Goal: Find specific page/section: Find specific page/section

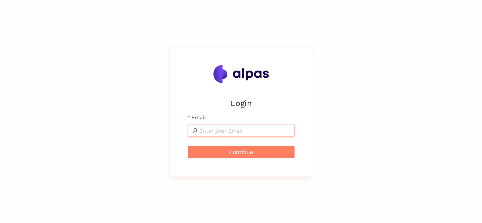
click at [222, 130] on input "Email" at bounding box center [244, 130] width 91 height 8
type input "[PERSON_NAME][EMAIL_ADDRESS][PERSON_NAME]"
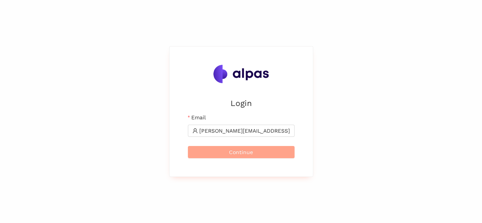
click at [225, 154] on button "Continue" at bounding box center [241, 152] width 107 height 12
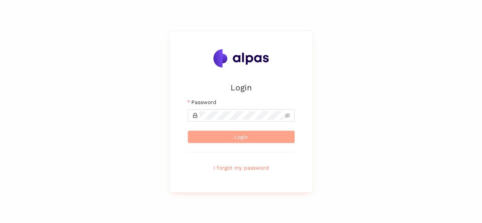
click at [240, 140] on span "Login" at bounding box center [241, 137] width 14 height 8
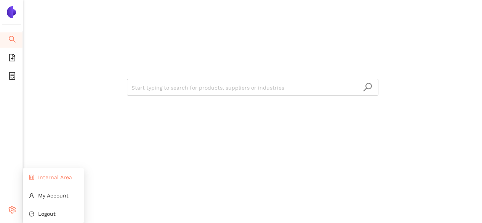
click at [53, 179] on span "Internal Area" at bounding box center [55, 177] width 34 height 6
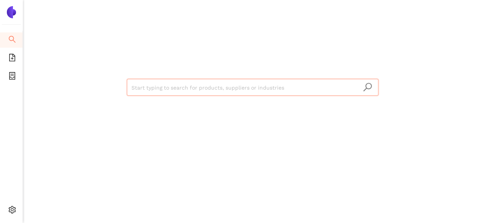
click at [152, 81] on input "search" at bounding box center [252, 87] width 242 height 17
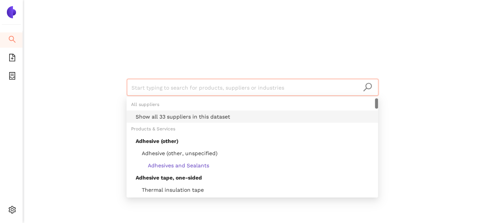
click at [160, 117] on div "Show all 33 suppliers in this dataset" at bounding box center [255, 116] width 238 height 8
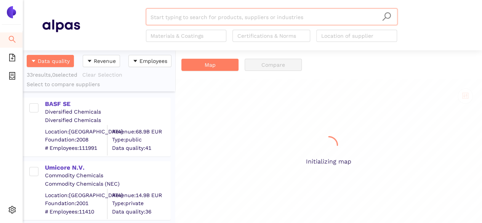
scroll to position [167, 146]
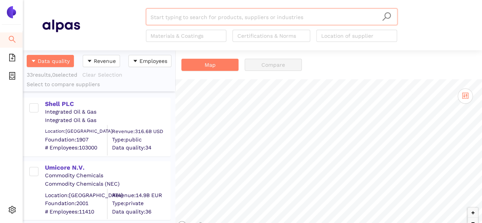
click at [186, 22] on input "search" at bounding box center [272, 17] width 242 height 17
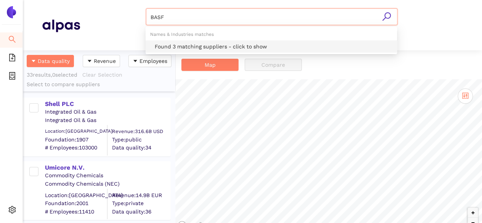
type input "BASF"
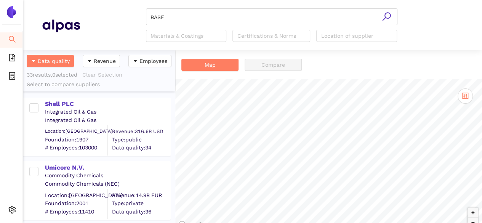
click at [388, 16] on icon "search" at bounding box center [387, 17] width 10 height 10
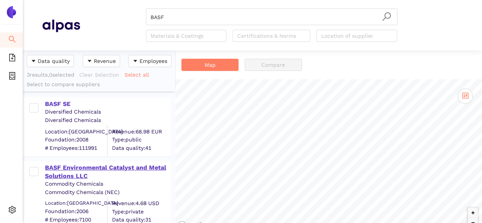
click at [69, 173] on div "BASF Environmental Catalyst and Metal Solutions LLC" at bounding box center [107, 171] width 125 height 17
